Goal: Transaction & Acquisition: Book appointment/travel/reservation

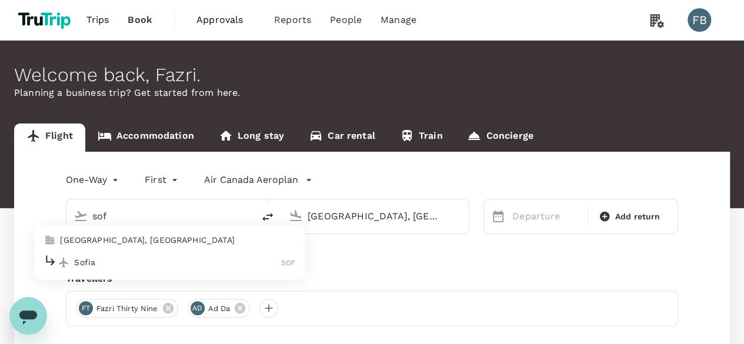
click at [147, 259] on p "Sofia" at bounding box center [177, 262] width 207 height 12
type input "Sofia (SOF)"
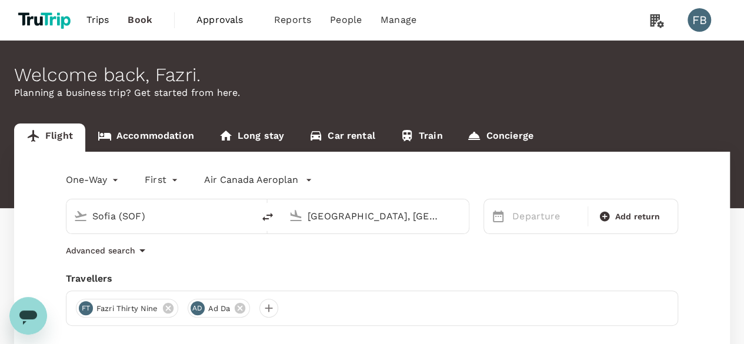
click at [359, 225] on div "[GEOGRAPHIC_DATA], [GEOGRAPHIC_DATA] (any)" at bounding box center [384, 216] width 154 height 19
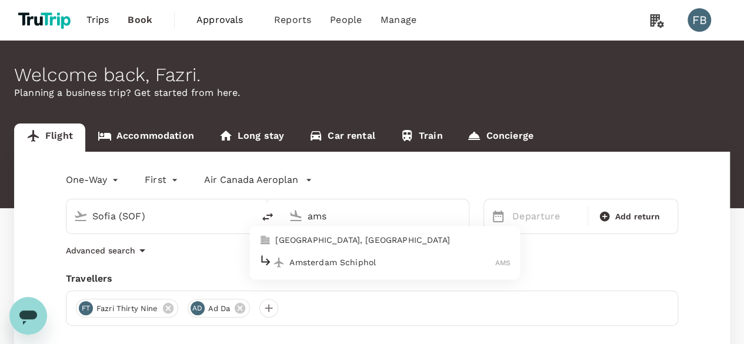
drag, startPoint x: 334, startPoint y: 259, endPoint x: 478, endPoint y: 219, distance: 150.2
click at [334, 259] on p "Amsterdam Schiphol" at bounding box center [392, 262] width 206 height 12
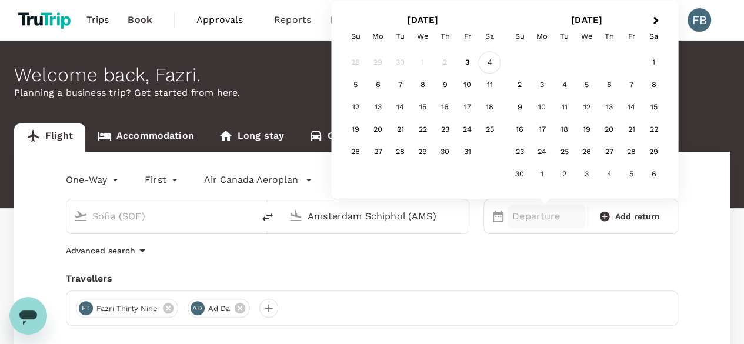
type input "Amsterdam Schiphol (AMS)"
drag, startPoint x: 483, startPoint y: 61, endPoint x: 462, endPoint y: 112, distance: 55.9
click at [483, 61] on div "4" at bounding box center [489, 63] width 22 height 22
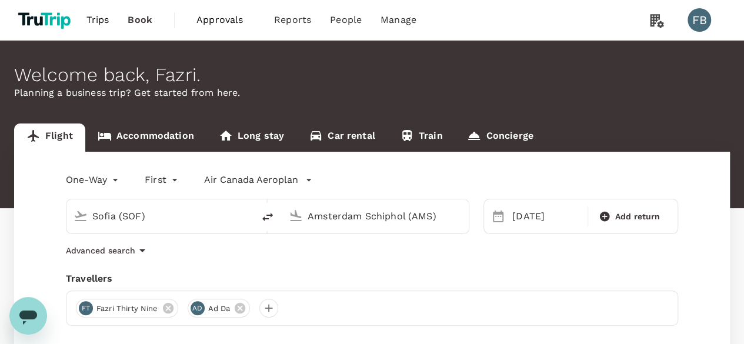
scroll to position [118, 0]
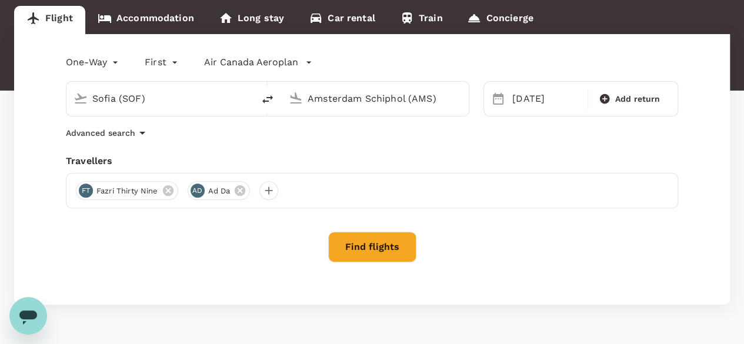
click at [404, 236] on button "Find flights" at bounding box center [372, 247] width 88 height 31
click at [402, 239] on div at bounding box center [372, 248] width 612 height 32
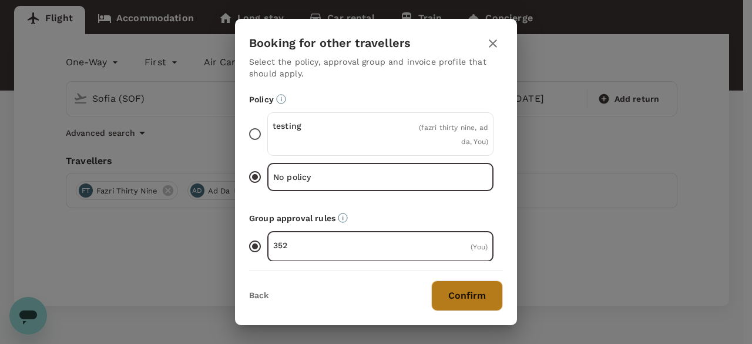
click at [469, 287] on button "Confirm" at bounding box center [467, 295] width 72 height 31
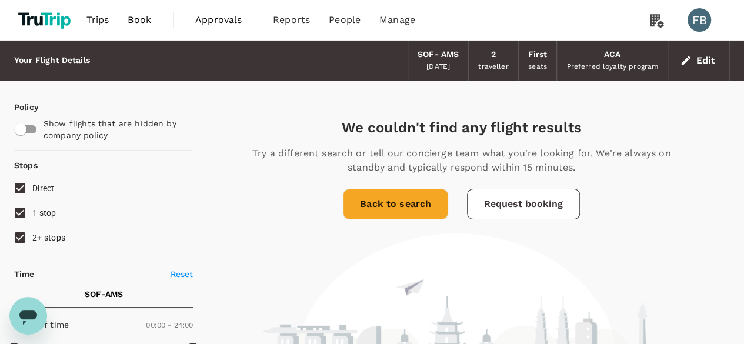
click at [709, 63] on button "Edit" at bounding box center [698, 60] width 42 height 19
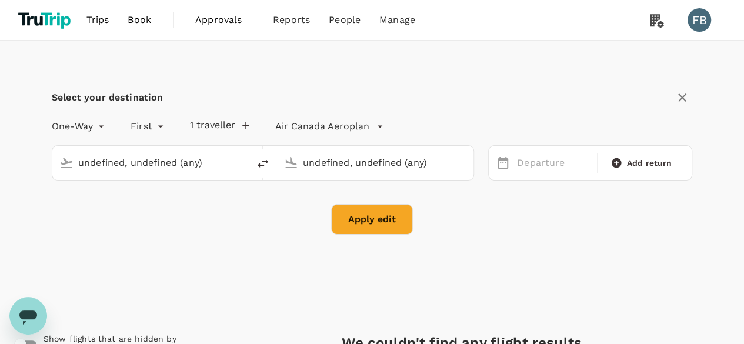
type input "Sofia (SOF)"
type input "Amsterdam Schiphol (AMS)"
type input "Sofia (SOF)"
type input "Amsterdam Schiphol (AMS)"
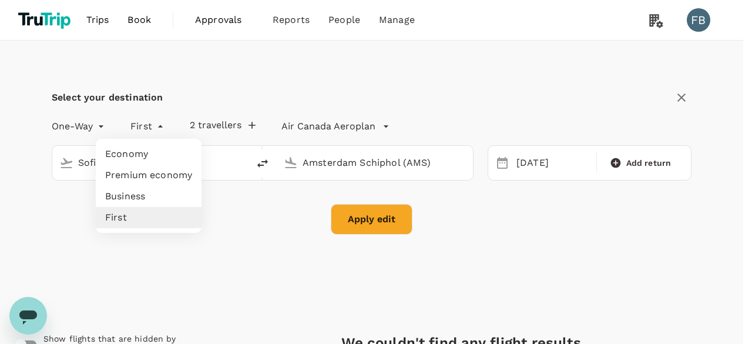
click at [153, 149] on li "Economy" at bounding box center [149, 153] width 106 height 21
type input "economy"
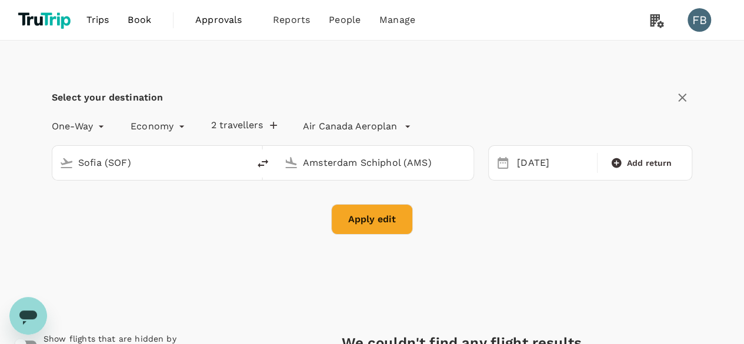
click at [383, 211] on button "Apply edit" at bounding box center [372, 219] width 82 height 31
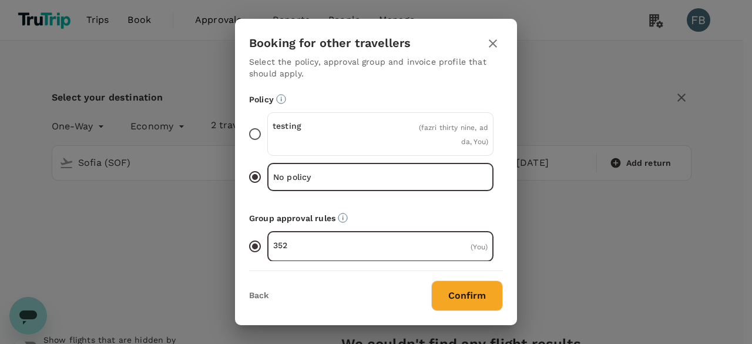
click at [467, 304] on button "Confirm" at bounding box center [467, 295] width 72 height 31
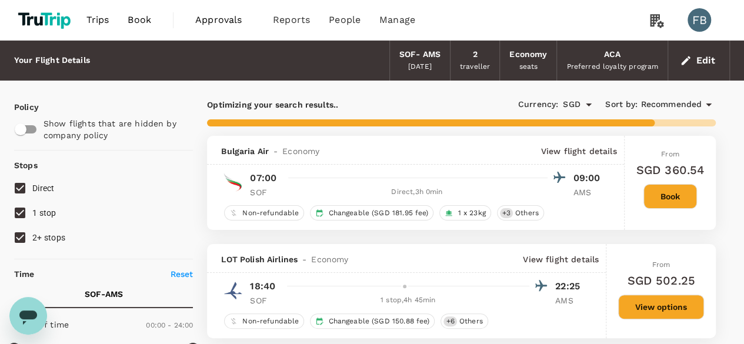
click at [675, 205] on button "Book" at bounding box center [669, 196] width 53 height 25
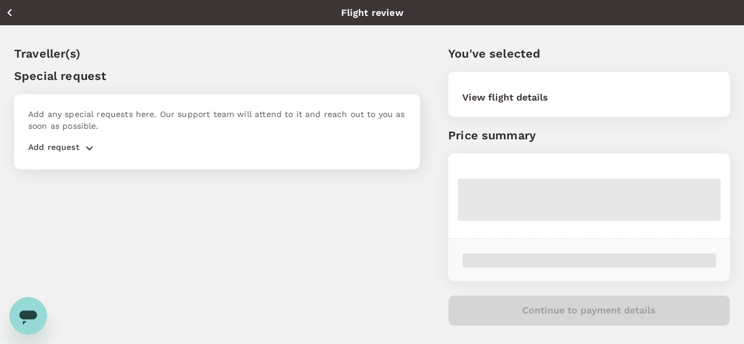
scroll to position [31, 0]
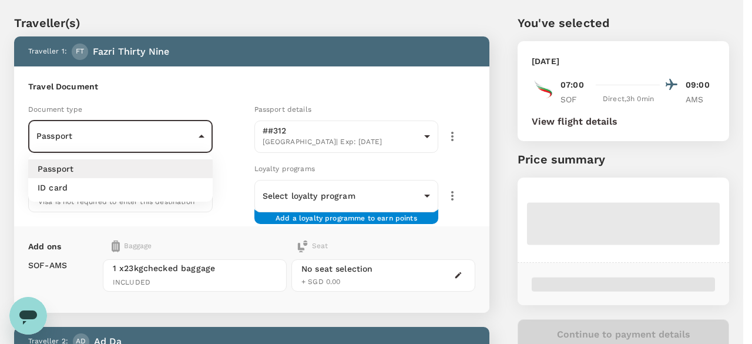
click at [116, 187] on li "ID card" at bounding box center [120, 187] width 185 height 19
type input "Id card"
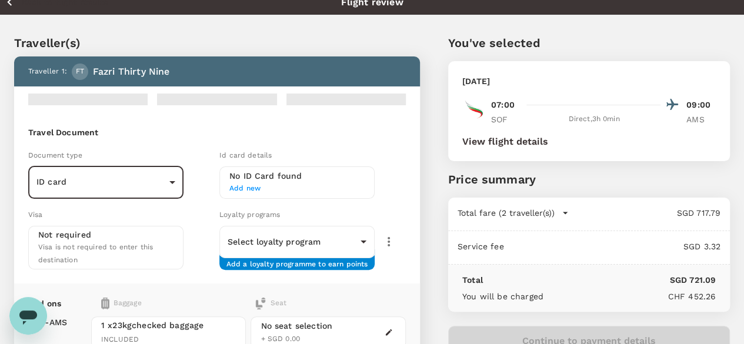
scroll to position [0, 0]
